Goal: Task Accomplishment & Management: Manage account settings

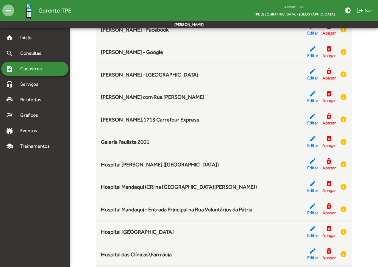
scroll to position [566, 0]
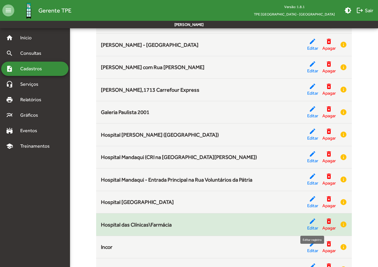
click at [313, 222] on mat-icon "edit" at bounding box center [312, 221] width 7 height 7
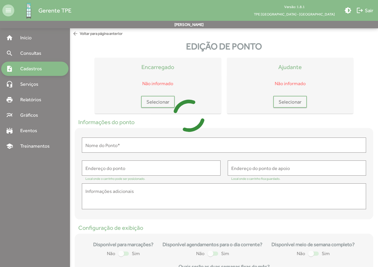
type input "**********"
type textarea "**********"
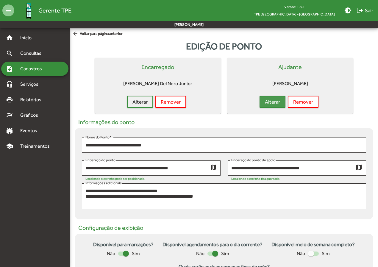
click at [272, 105] on span "Alterar" at bounding box center [272, 102] width 15 height 11
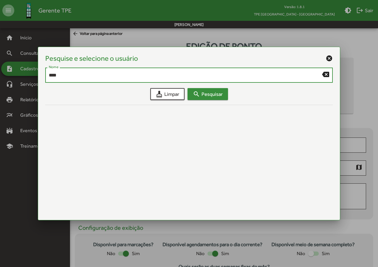
click at [207, 98] on span "search Pesquisar" at bounding box center [208, 94] width 30 height 11
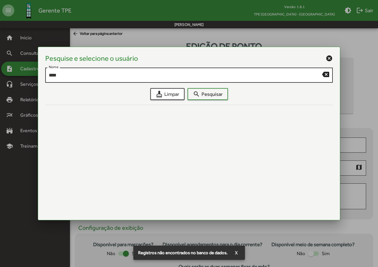
click at [135, 78] on div "**** Nome" at bounding box center [186, 74] width 274 height 16
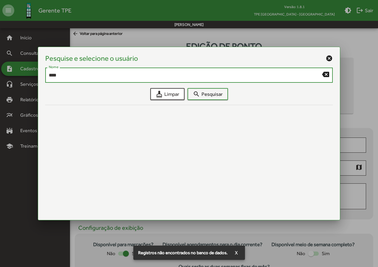
type input "****"
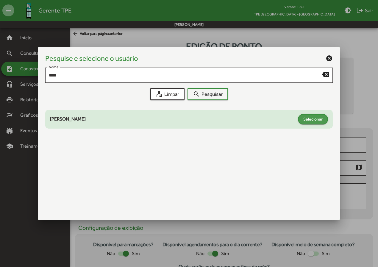
click at [310, 122] on span "Selecionar" at bounding box center [313, 119] width 19 height 11
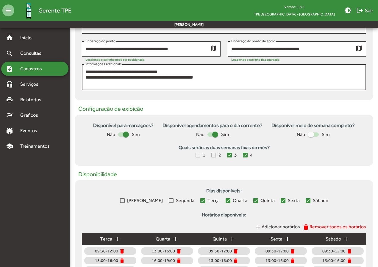
scroll to position [176, 0]
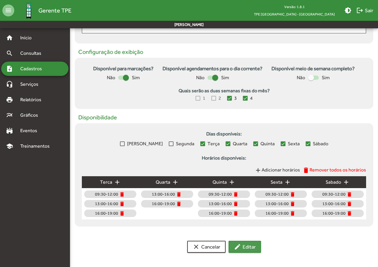
click at [238, 243] on span "edit Editar" at bounding box center [245, 247] width 22 height 11
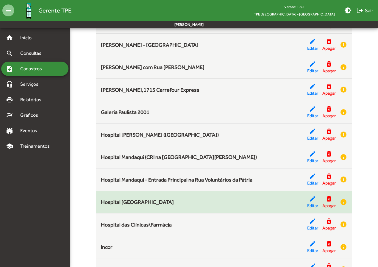
scroll to position [596, 0]
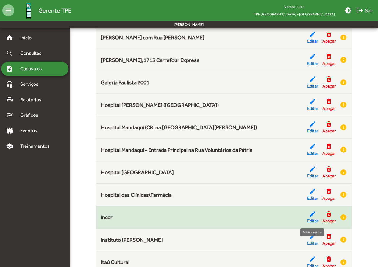
click at [312, 217] on mat-icon "edit" at bounding box center [312, 214] width 7 height 7
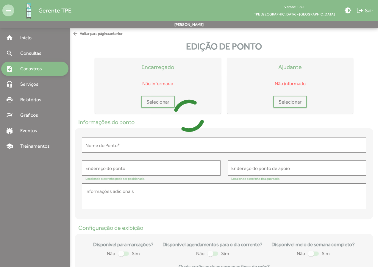
type input "*****"
type input "**********"
type textarea "**********"
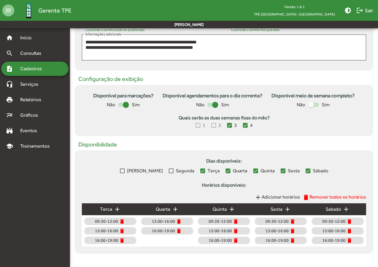
scroll to position [176, 0]
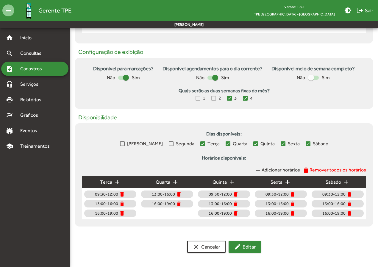
click at [244, 249] on span "edit Editar" at bounding box center [245, 247] width 22 height 11
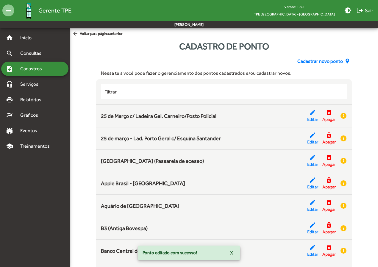
click at [39, 72] on span "Cadastros" at bounding box center [33, 68] width 33 height 7
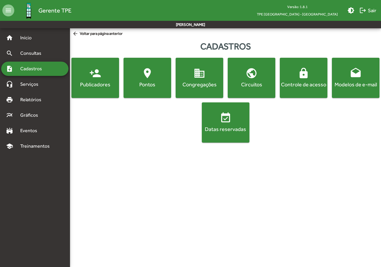
click at [291, 92] on button "lock Controle de acesso" at bounding box center [304, 78] width 48 height 40
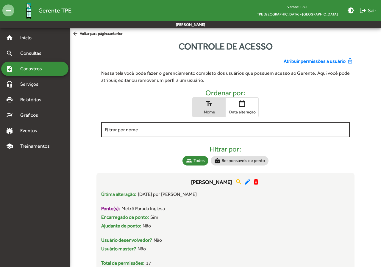
click at [136, 131] on input "Filtrar por nome" at bounding box center [226, 129] width 242 height 5
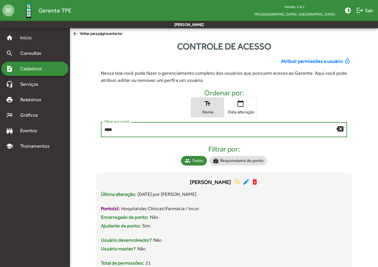
scroll to position [30, 0]
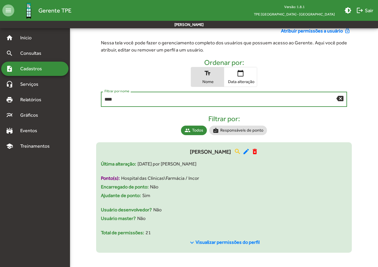
type input "****"
click at [226, 243] on span "Visualizar permissões do perfil" at bounding box center [228, 243] width 64 height 6
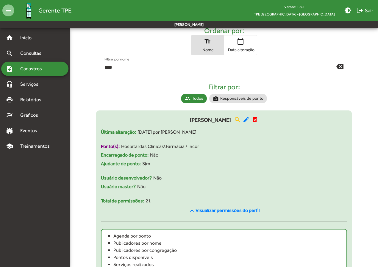
scroll to position [0, 0]
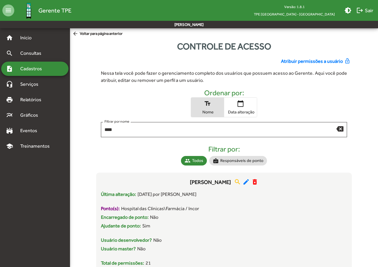
click at [302, 63] on span "Atribuir permissões a usuário" at bounding box center [312, 61] width 62 height 7
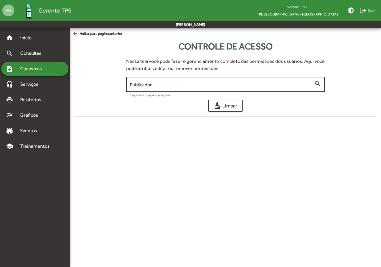
click at [135, 86] on input "Publicador" at bounding box center [222, 84] width 184 height 5
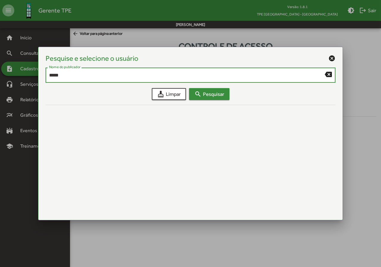
type input "*****"
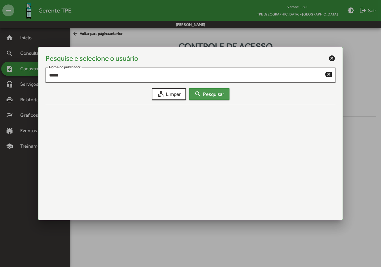
click at [206, 94] on span "search Pesquisar" at bounding box center [210, 94] width 30 height 11
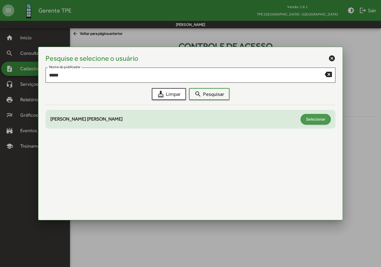
click at [309, 120] on span "Selecionar" at bounding box center [315, 119] width 19 height 11
type input "**********"
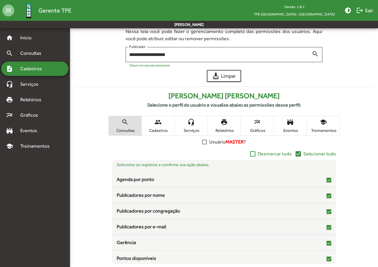
scroll to position [58, 0]
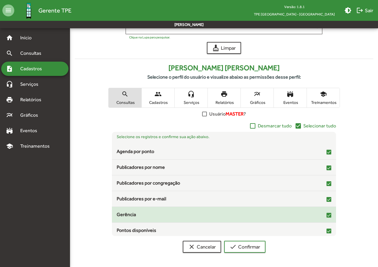
click at [327, 216] on div at bounding box center [329, 215] width 5 height 5
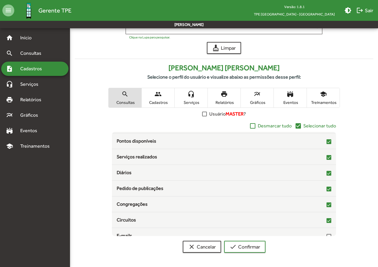
scroll to position [97, 0]
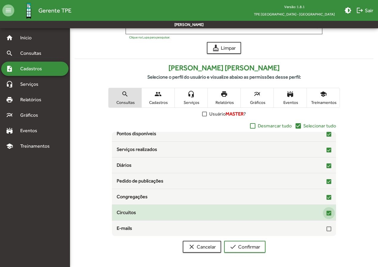
click at [327, 214] on div at bounding box center [329, 213] width 5 height 5
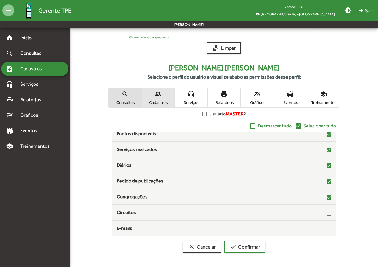
click at [164, 103] on span "Cadastros" at bounding box center [158, 102] width 30 height 5
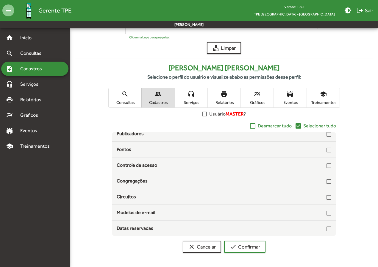
click at [187, 103] on span "Serviços" at bounding box center [191, 102] width 30 height 5
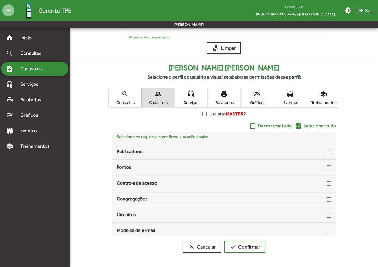
scroll to position [44, 0]
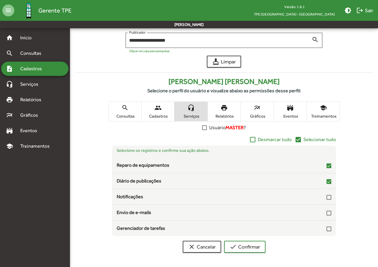
click at [225, 116] on span "Relatórios" at bounding box center [225, 116] width 30 height 5
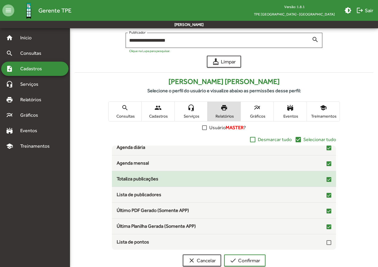
scroll to position [0, 0]
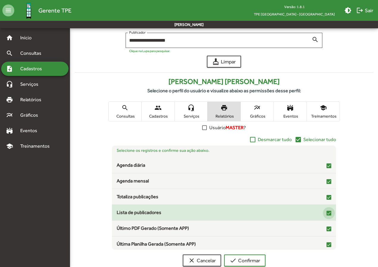
click at [327, 213] on div at bounding box center [329, 213] width 5 height 5
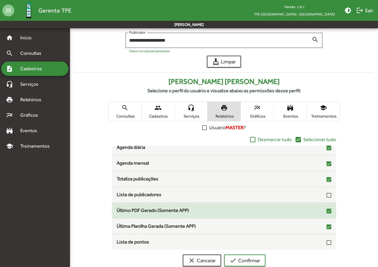
scroll to position [58, 0]
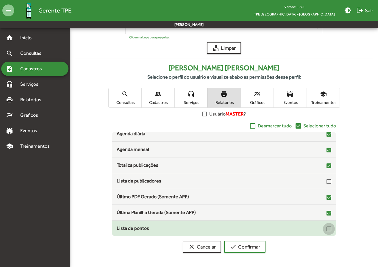
click at [327, 230] on div at bounding box center [329, 229] width 5 height 5
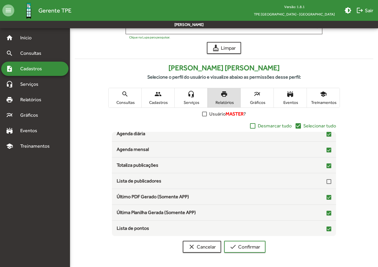
click at [260, 104] on span "Gráficos" at bounding box center [258, 102] width 30 height 5
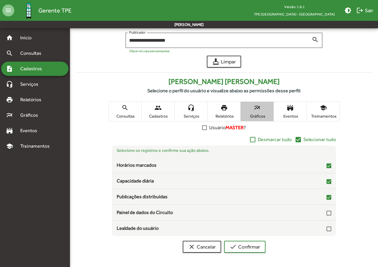
scroll to position [44, 0]
click at [249, 246] on span "check Confirmar" at bounding box center [245, 247] width 31 height 11
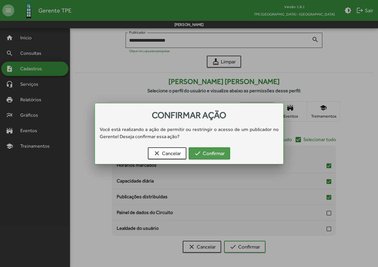
click at [218, 153] on span "check Confirmar" at bounding box center [209, 153] width 31 height 11
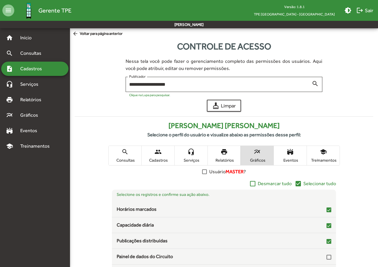
scroll to position [44, 0]
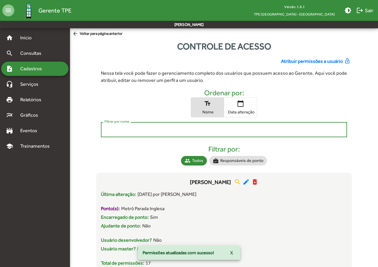
click at [151, 131] on input "Filtrar por nome" at bounding box center [224, 129] width 239 height 5
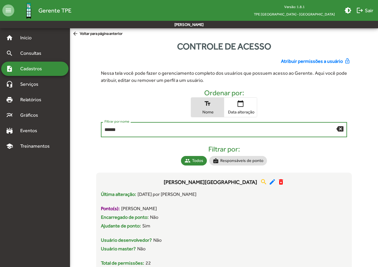
type input "******"
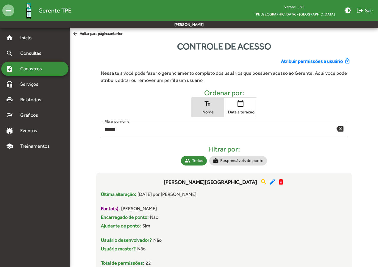
click at [314, 61] on span "Atribuir permissões a usuário" at bounding box center [312, 61] width 62 height 7
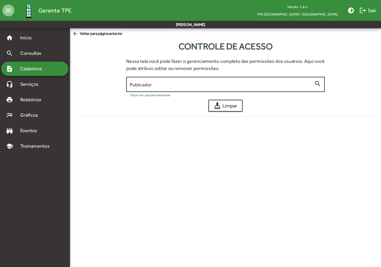
click at [164, 84] on input "Publicador" at bounding box center [222, 84] width 184 height 5
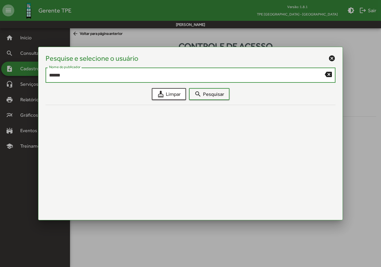
type input "******"
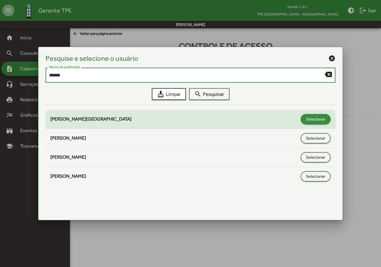
click at [311, 120] on span "Selecionar" at bounding box center [315, 119] width 19 height 11
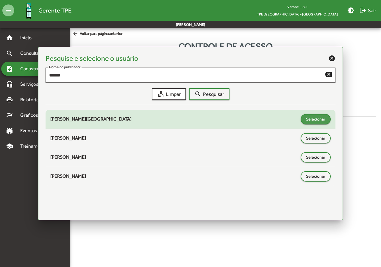
type input "**********"
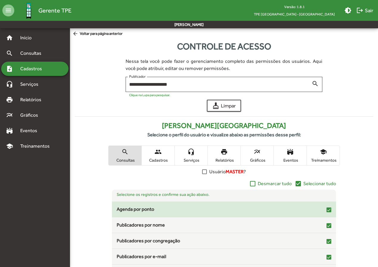
scroll to position [58, 0]
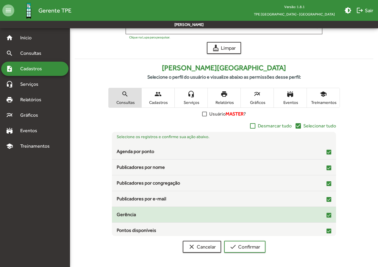
click at [327, 214] on div at bounding box center [329, 215] width 5 height 5
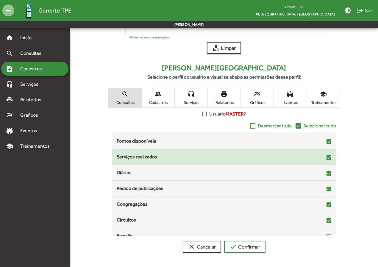
scroll to position [97, 0]
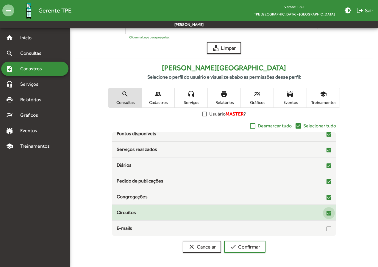
click at [327, 214] on div at bounding box center [329, 213] width 5 height 5
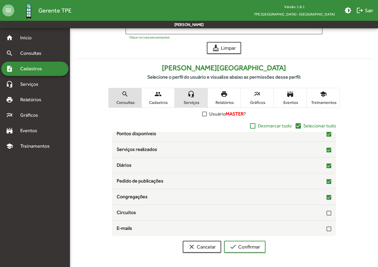
click at [182, 102] on span "Serviços" at bounding box center [191, 102] width 30 height 5
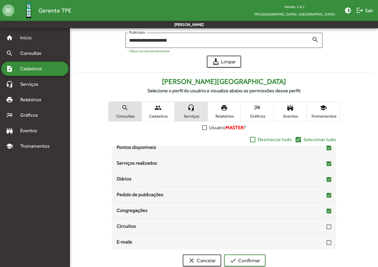
scroll to position [0, 0]
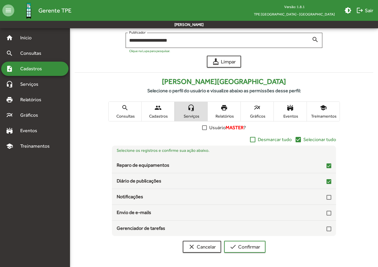
click at [220, 113] on span "print Relatórios" at bounding box center [224, 111] width 33 height 19
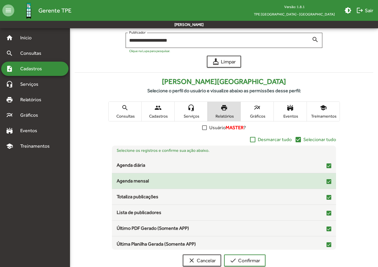
scroll to position [18, 0]
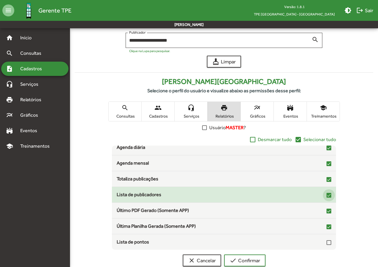
click at [327, 195] on div at bounding box center [329, 195] width 5 height 5
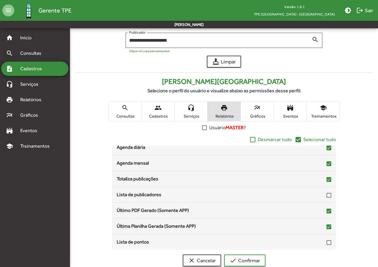
click at [256, 122] on div "Selecione o perfil do usuário e visualize abaixo as permissões desse perfil: se…" at bounding box center [224, 105] width 299 height 37
click at [258, 117] on span "Gráficos" at bounding box center [258, 116] width 30 height 5
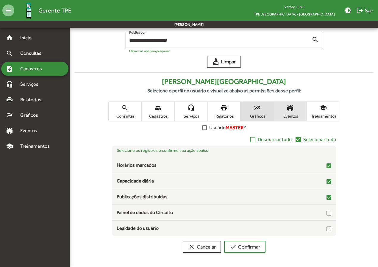
click at [289, 117] on span "Eventos" at bounding box center [291, 116] width 30 height 5
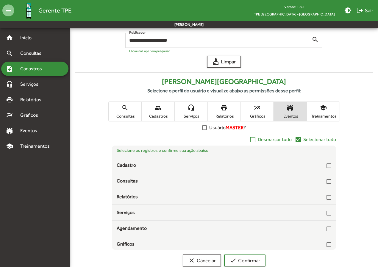
click at [323, 114] on span "Treinamentos" at bounding box center [324, 116] width 30 height 5
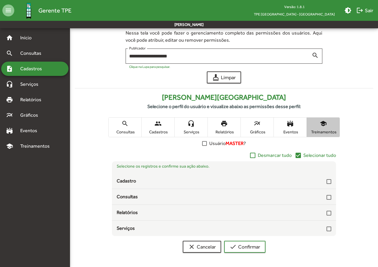
scroll to position [28, 0]
click at [254, 244] on span "check Confirmar" at bounding box center [245, 247] width 31 height 11
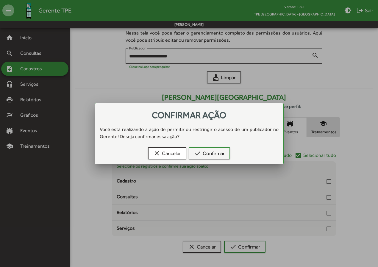
click at [219, 145] on div "clear Cancelar check Confirmar" at bounding box center [189, 154] width 174 height 19
click at [219, 151] on span "check Confirmar" at bounding box center [209, 153] width 31 height 11
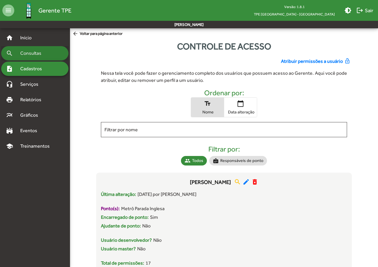
click at [32, 49] on div "search Consultas" at bounding box center [34, 53] width 67 height 14
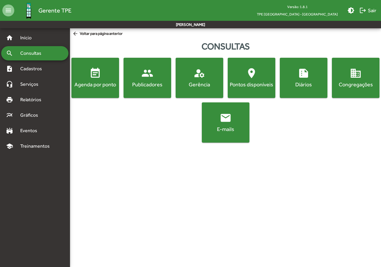
click at [93, 91] on button "event_note Agenda por ponto" at bounding box center [96, 78] width 48 height 40
